Goal: Information Seeking & Learning: Learn about a topic

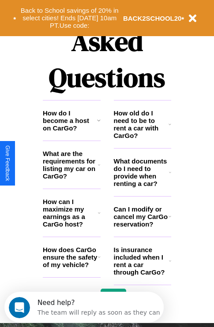
scroll to position [1069, 0]
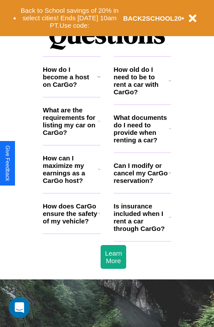
click at [142, 232] on h3 "Is insurance included when I rent a car through CarGo?" at bounding box center [141, 218] width 55 height 30
click at [71, 184] on h3 "How can I maximize my earnings as a CarGo host?" at bounding box center [70, 169] width 55 height 30
click at [71, 225] on h3 "How does CarGo ensure the safety of my vehicle?" at bounding box center [70, 214] width 55 height 23
click at [142, 95] on h3 "How old do I need to be to rent a car with CarGo?" at bounding box center [141, 81] width 55 height 30
click at [98, 80] on icon at bounding box center [99, 76] width 4 height 7
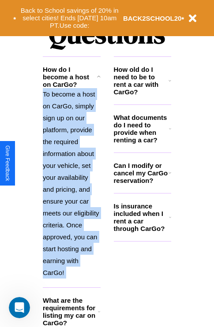
scroll to position [361, 0]
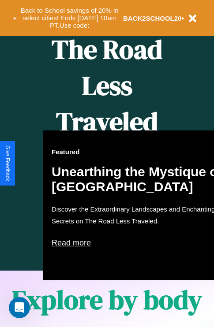
click at [107, 164] on div "Featured Unearthing the Mystique of [GEOGRAPHIC_DATA] Discover the Extraordinar…" at bounding box center [140, 206] width 194 height 150
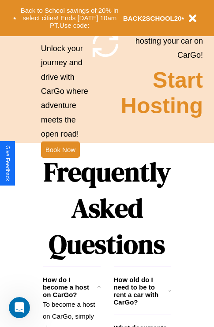
scroll to position [859, 0]
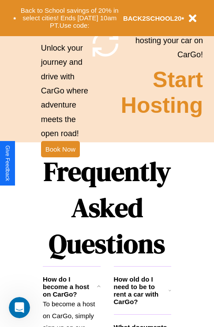
click at [60, 164] on h1 "Frequently Asked Questions" at bounding box center [107, 207] width 128 height 117
